Goal: Information Seeking & Learning: Learn about a topic

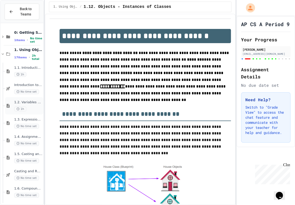
click at [9, 103] on div "1.2. Variables and Data Types 1h" at bounding box center [24, 105] width 38 height 17
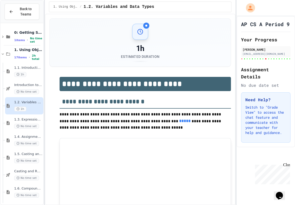
type input "******"
type input "*"
type input "******"
type input "***"
type input "********"
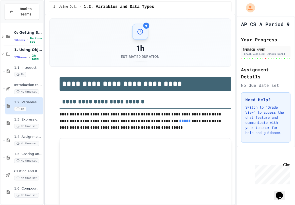
type input "********"
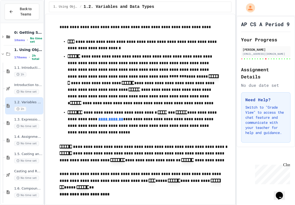
scroll to position [414, 0]
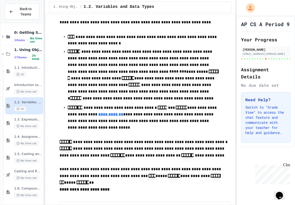
click at [139, 114] on p "**********" at bounding box center [143, 118] width 151 height 28
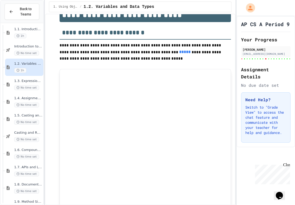
scroll to position [46, 0]
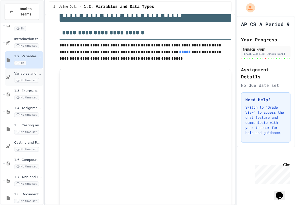
click at [5, 77] on icon at bounding box center [8, 77] width 6 height 5
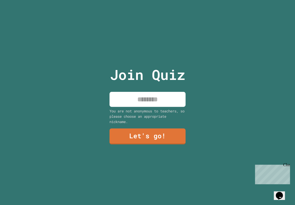
click at [168, 105] on div "Join Quiz You are not anonymous to teachers, so please choose an appropriate ni…" at bounding box center [147, 102] width 85 height 205
click at [141, 105] on input at bounding box center [147, 99] width 76 height 15
type input "******"
click at [143, 137] on link "Let's go!" at bounding box center [147, 136] width 77 height 16
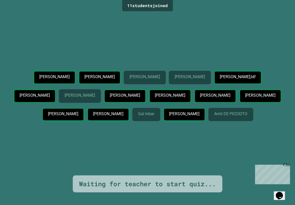
click at [123, 111] on p "[PERSON_NAME]" at bounding box center [108, 113] width 30 height 5
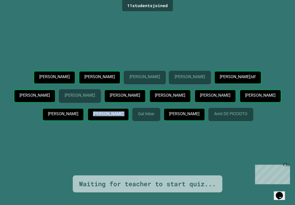
click at [123, 111] on p "[PERSON_NAME]" at bounding box center [108, 113] width 30 height 5
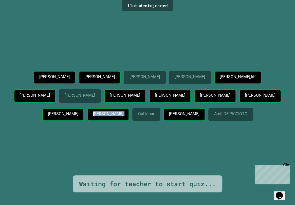
click at [123, 111] on p "[PERSON_NAME]" at bounding box center [108, 113] width 30 height 5
click at [123, 111] on p "Eunice Kim" at bounding box center [108, 113] width 30 height 5
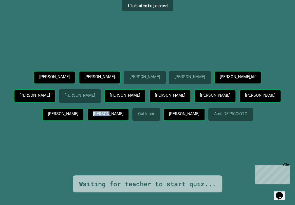
click at [123, 111] on p "Eunice Kim" at bounding box center [108, 113] width 30 height 5
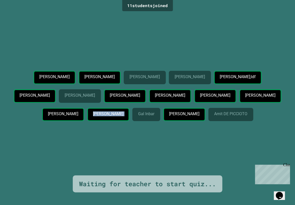
click at [123, 111] on p "Eunice Kim" at bounding box center [108, 113] width 30 height 5
click at [149, 26] on div "Joonseo Kim Aaden Wang Kenn M. Ryan Woo Liam asdkfajs;ldf Brandon Park LIA SHEI…" at bounding box center [147, 94] width 269 height 162
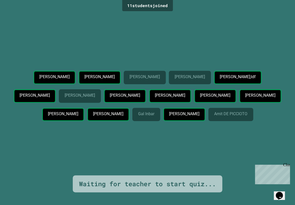
click at [149, 26] on div "Joonseo Kim Aaden Wang Kenn M. Ryan Woo Liam asdkfajs;ldf Brandon Park LIA SHEI…" at bounding box center [147, 94] width 269 height 162
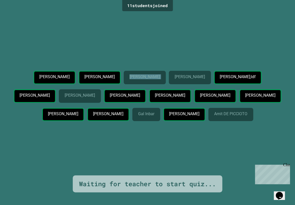
click at [149, 26] on div "Joonseo Kim Aaden Wang Kenn M. Ryan Woo Liam asdkfajs;ldf Brandon Park LIA SHEI…" at bounding box center [147, 94] width 269 height 162
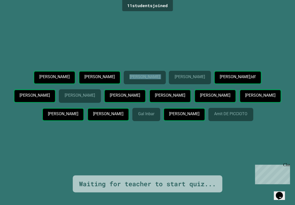
click at [149, 26] on div "Joonseo Kim Aaden Wang Kenn M. Ryan Woo Liam asdkfajs;ldf Brandon Park LIA SHEI…" at bounding box center [147, 94] width 269 height 162
click at [124, 28] on div "Joonseo Kim Aaden Wang Kenn M. Ryan Woo Liam asdkfajs;ldf Brandon Park LIA SHEI…" at bounding box center [147, 94] width 269 height 162
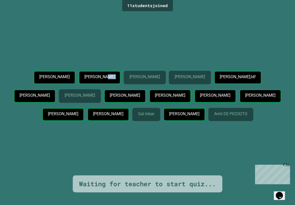
click at [124, 28] on div "Joonseo Kim Aaden Wang Kenn M. Ryan Woo Liam asdkfajs;ldf Brandon Park LIA SHEI…" at bounding box center [147, 94] width 269 height 162
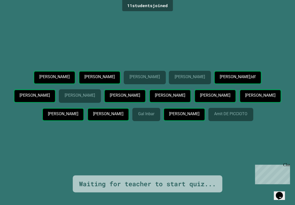
click at [124, 28] on div "Joonseo Kim Aaden Wang Kenn M. Ryan Woo Liam asdkfajs;ldf Brandon Park LIA SHEI…" at bounding box center [147, 94] width 269 height 162
click at [141, 5] on div "11 student s joined" at bounding box center [147, 5] width 51 height 11
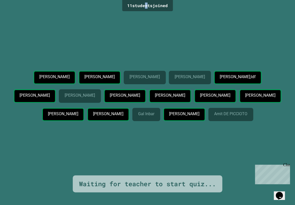
click at [141, 5] on div "11 student s joined" at bounding box center [147, 5] width 51 height 11
click at [287, 164] on div "Close" at bounding box center [286, 165] width 6 height 6
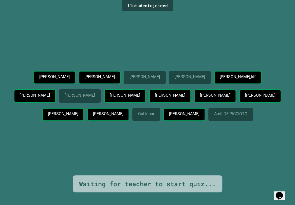
click at [123, 111] on p "Eunice Kim" at bounding box center [108, 113] width 30 height 5
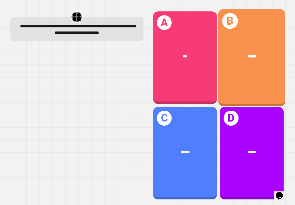
click at [255, 69] on div "B ******" at bounding box center [251, 57] width 67 height 97
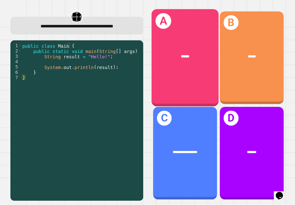
click at [160, 67] on div "A ******" at bounding box center [184, 57] width 67 height 97
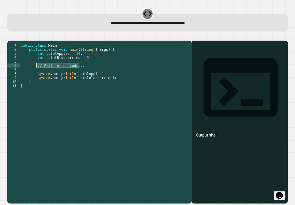
drag, startPoint x: 82, startPoint y: 72, endPoint x: 36, endPoint y: 73, distance: 45.6
click at [36, 73] on div "public class Main { public static void main ( String [ ] args ) { int totalAppl…" at bounding box center [103, 116] width 169 height 146
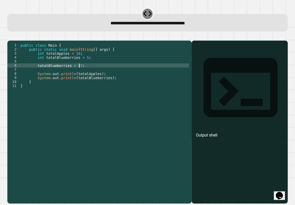
scroll to position [0, 4]
type textarea "**********"
click at [10, 36] on button "button" at bounding box center [10, 36] width 0 height 0
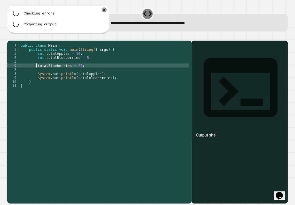
click at [36, 73] on div "public class Main { public static void main ( String [ ] args ) { int totalAppl…" at bounding box center [103, 116] width 169 height 146
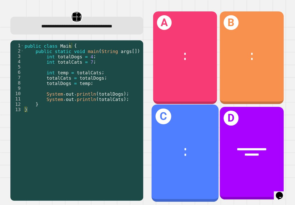
click at [173, 139] on div "* *" at bounding box center [184, 151] width 67 height 25
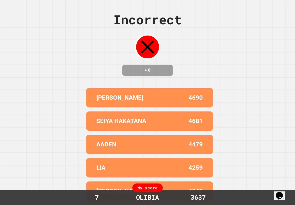
scroll to position [0, 0]
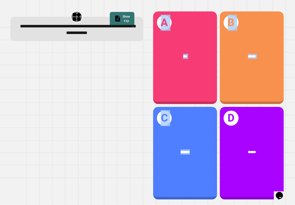
drag, startPoint x: 188, startPoint y: 117, endPoint x: 116, endPoint y: 118, distance: 71.9
click at [116, 118] on div "**********" at bounding box center [147, 105] width 283 height 199
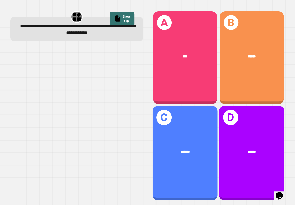
click at [219, 127] on div "D ******" at bounding box center [251, 153] width 65 height 94
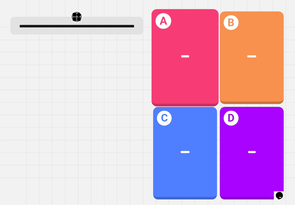
click at [194, 57] on div "******" at bounding box center [184, 56] width 67 height 20
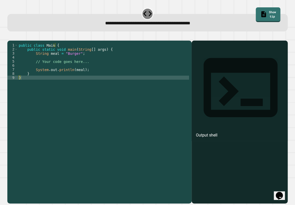
click at [63, 62] on div "public class Main { public static void main ( String [ ] args ) { String meal =…" at bounding box center [103, 116] width 171 height 146
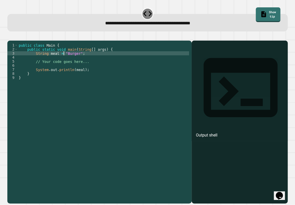
click at [64, 61] on div "public class Main { public static void main ( String [ ] args ) { String meal =…" at bounding box center [103, 116] width 171 height 146
click at [65, 61] on div "public class Main { public static void main ( String [ ] args ) { String meal =…" at bounding box center [103, 116] width 171 height 146
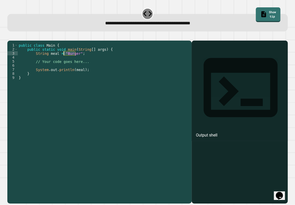
click at [65, 61] on div "public class Main { public static void main ( String [ ] args ) { String meal =…" at bounding box center [103, 116] width 171 height 146
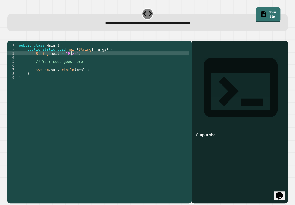
scroll to position [0, 4]
type textarea "**********"
click at [10, 36] on icon "button" at bounding box center [10, 36] width 0 height 0
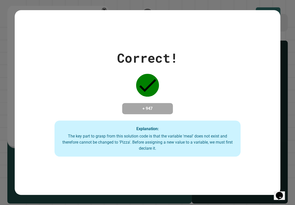
click at [287, 41] on div "Correct! + 947 Explanation: The key part to grasp from this solution code is th…" at bounding box center [147, 102] width 295 height 205
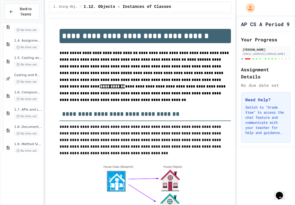
scroll to position [115, 0]
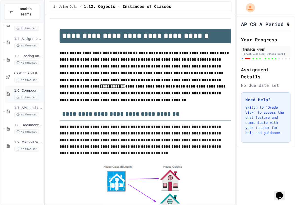
click at [8, 94] on icon at bounding box center [8, 94] width 6 height 5
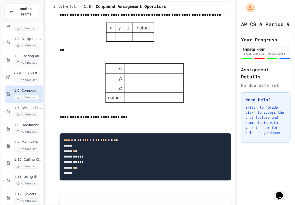
scroll to position [1220, 0]
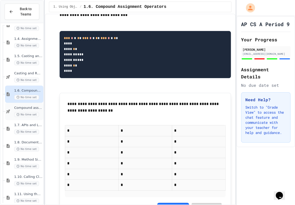
click at [13, 109] on div "Compound assignment operators - Quiz No time set" at bounding box center [24, 111] width 38 height 17
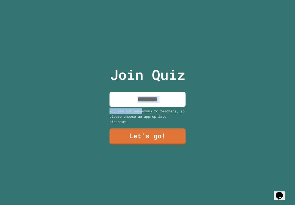
click at [142, 105] on div "Join Quiz You are not anonymous to teachers, so please choose an appropriate ni…" at bounding box center [147, 102] width 85 height 205
click at [141, 103] on input at bounding box center [147, 99] width 76 height 15
type input "******"
click at [144, 128] on link "Let's go!" at bounding box center [147, 136] width 76 height 16
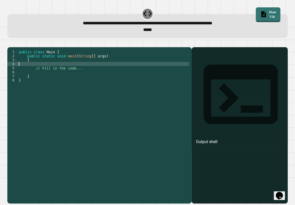
click at [34, 73] on div "public class Main { public static void main ( String [ ] args ) { // Fill in th…" at bounding box center [103, 121] width 171 height 142
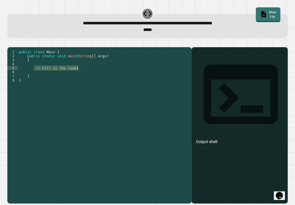
drag, startPoint x: 34, startPoint y: 75, endPoint x: 97, endPoint y: 76, distance: 63.3
click at [97, 76] on div "public class Main { public static void main ( String [ ] args ) { // Fill in th…" at bounding box center [103, 121] width 171 height 142
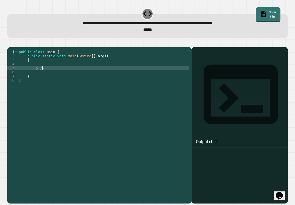
scroll to position [0, 2]
click at [41, 75] on div "public class Main { public static void main ( String [ ] args ) { 5 /= 3 } }" at bounding box center [103, 121] width 171 height 142
click at [10, 43] on icon "button" at bounding box center [10, 43] width 0 height 0
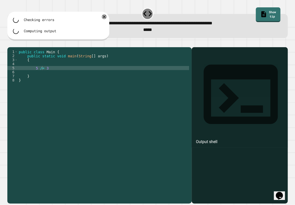
click at [42, 76] on div "public class Main { public static void main ( String [ ] args ) { 5 /= 3 } }" at bounding box center [103, 121] width 171 height 142
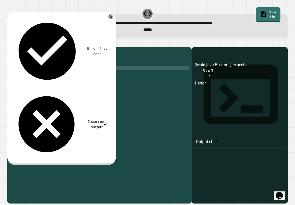
click at [10, 43] on icon "button" at bounding box center [10, 43] width 0 height 0
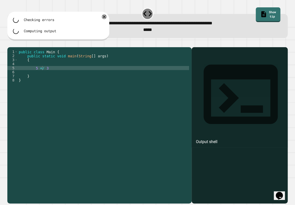
click at [53, 75] on div "public class Main { public static void main ( String [ ] args ) { 5 =/ 3 } }" at bounding box center [103, 121] width 171 height 142
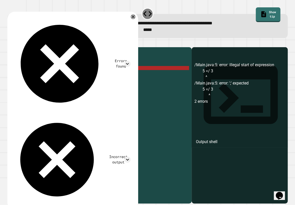
click at [52, 75] on div "public class Main { public static void main ( String [ ] args ) { 5 =/ 3 } }" at bounding box center [103, 121] width 171 height 142
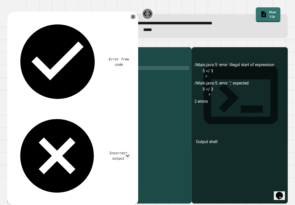
scroll to position [0, 2]
click at [15, 47] on icon "button" at bounding box center [13, 46] width 3 height 4
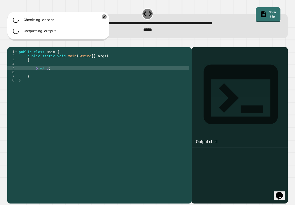
click at [41, 75] on div "public class Main { public static void main ( String [ ] args ) { 5 =/ 3 ; } }" at bounding box center [103, 121] width 171 height 142
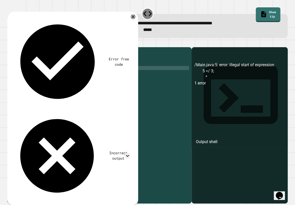
scroll to position [0, 2]
click at [10, 43] on icon "button" at bounding box center [10, 43] width 0 height 0
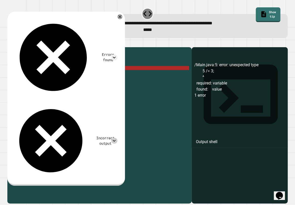
click at [117, 138] on icon at bounding box center [114, 141] width 6 height 6
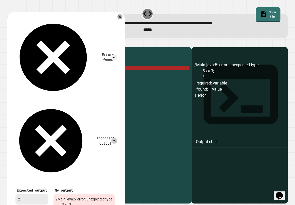
click at [117, 138] on icon at bounding box center [114, 141] width 6 height 6
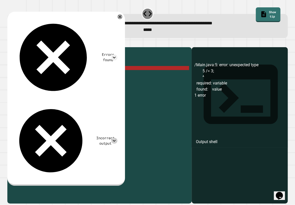
click at [45, 74] on div "public class Main { public static void main ( String [ ] args ) { 5 /= 3 ; } }" at bounding box center [103, 121] width 171 height 142
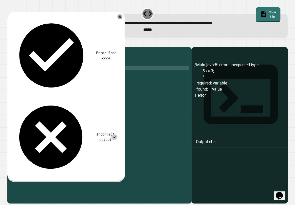
scroll to position [0, 1]
click at [10, 43] on icon "button" at bounding box center [10, 43] width 0 height 0
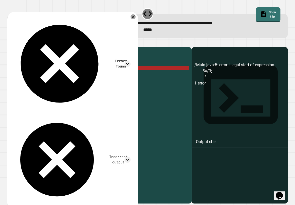
click at [42, 74] on div "public class Main { public static void main ( String [ ] args ) { 5 =/ 3 ; } }" at bounding box center [103, 121] width 171 height 142
click at [39, 75] on div "public class Main { public static void main ( String [ ] args ) { 5 =/ 3 ; } }" at bounding box center [103, 121] width 171 height 142
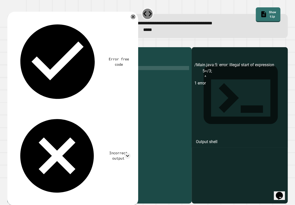
click at [38, 75] on div "public class Main { public static void main ( String [ ] args ) { 5 / 3 ; } }" at bounding box center [103, 121] width 171 height 142
click at [10, 43] on icon "button" at bounding box center [10, 43] width 0 height 0
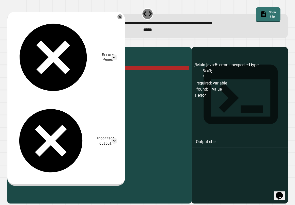
click at [40, 73] on div "public class Main { public static void main ( String [ ] args ) { 5 /= 3 ; } }" at bounding box center [103, 121] width 171 height 142
click at [40, 75] on div "public class Main { public static void main ( String [ ] args ) { 5 /= 3 ; } }" at bounding box center [103, 121] width 171 height 142
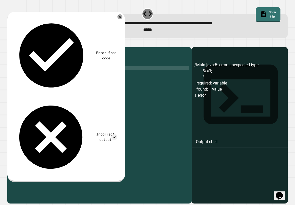
click at [40, 76] on div "public class Main { public static void main ( String [ ] args ) { 5 / 3 ; } }" at bounding box center [103, 121] width 171 height 142
click at [38, 74] on div "public class Main { public static void main ( String [ ] args ) { 5 / 3 ; } }" at bounding box center [103, 121] width 171 height 142
click at [39, 76] on div "public class Main { public static void main ( String [ ] args ) { 5 / 3 ; } }" at bounding box center [103, 121] width 171 height 142
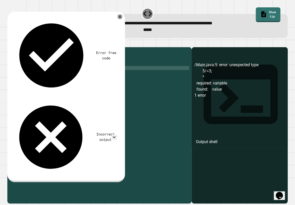
type textarea "**********"
click at [10, 43] on icon "button" at bounding box center [10, 43] width 0 height 0
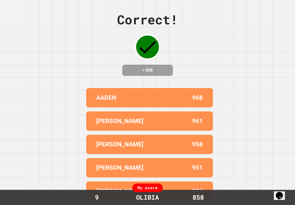
scroll to position [0, 0]
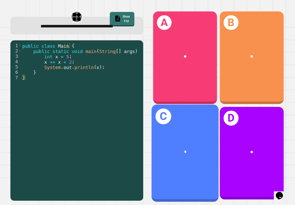
click at [175, 116] on div "C *" at bounding box center [184, 152] width 67 height 97
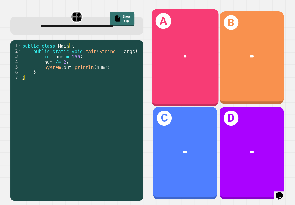
click at [178, 80] on div "A **" at bounding box center [184, 57] width 67 height 97
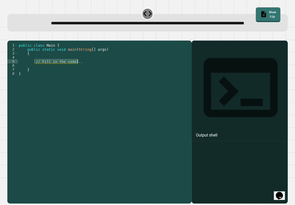
drag, startPoint x: 34, startPoint y: 75, endPoint x: 82, endPoint y: 76, distance: 47.9
click at [82, 76] on div "public class Main { public static void main ( String [ ] args ) { // Fill in th…" at bounding box center [103, 114] width 171 height 142
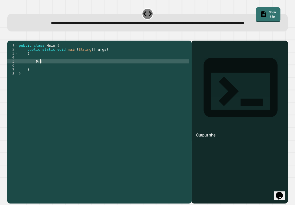
type textarea "*****"
type textarea "**********"
click at [10, 41] on div "**********" at bounding box center [147, 119] width 283 height 172
click at [10, 36] on icon "button" at bounding box center [10, 36] width 0 height 0
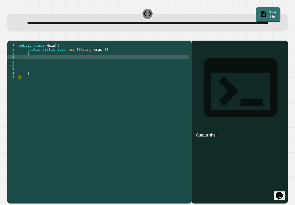
click at [79, 71] on div "public class Main { public static void main ( String args [ ]) { } }" at bounding box center [103, 114] width 171 height 142
click at [83, 73] on div "public class Main { public static void main ( String args [ ]) { } }" at bounding box center [103, 114] width 171 height 142
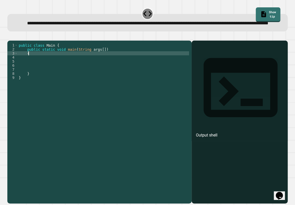
click at [89, 66] on div "public class Main { public static void main ( String args [ ]) { } }" at bounding box center [103, 114] width 171 height 142
type textarea "*"
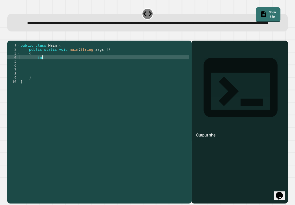
scroll to position [0, 1]
type textarea "***"
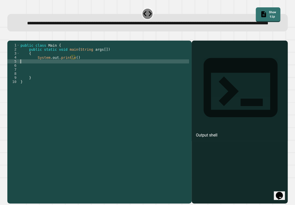
click at [84, 74] on div "public class Main { public static void main ( String args [ ]) { System . out .…" at bounding box center [103, 114] width 169 height 142
click at [85, 71] on div "public class Main { public static void main ( String args [ ]) { System . out .…" at bounding box center [103, 114] width 169 height 142
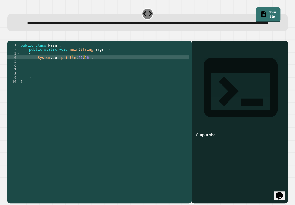
scroll to position [0, 5]
type textarea "**********"
click at [10, 36] on icon "button" at bounding box center [10, 36] width 0 height 0
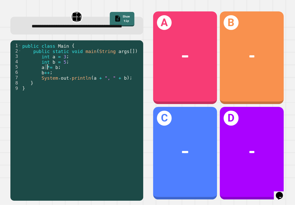
click at [48, 73] on div "public class Main { public static void main ( String args [ ]) { int a = 3 ; in…" at bounding box center [80, 115] width 119 height 144
click at [61, 74] on div "public class Main { public static void main ( String args [ ]) { int a = 3 ; in…" at bounding box center [80, 115] width 119 height 144
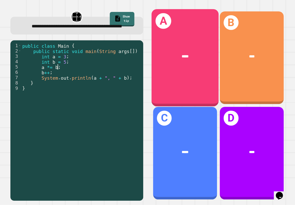
click at [181, 55] on span "*****" at bounding box center [184, 56] width 7 height 4
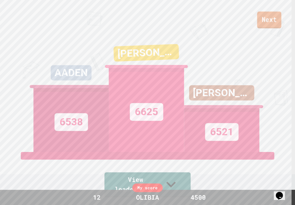
click at [266, 15] on link "Next" at bounding box center [269, 20] width 24 height 17
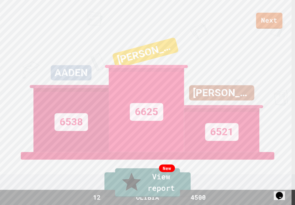
drag, startPoint x: 207, startPoint y: 110, endPoint x: 196, endPoint y: 114, distance: 10.9
